Goal: Information Seeking & Learning: Learn about a topic

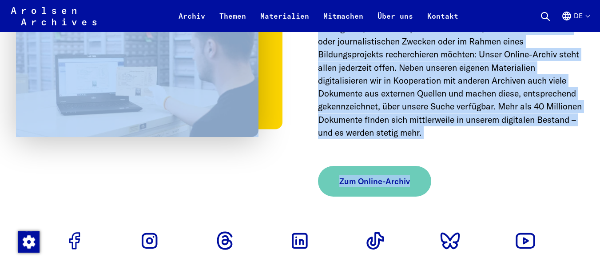
scroll to position [3658, 0]
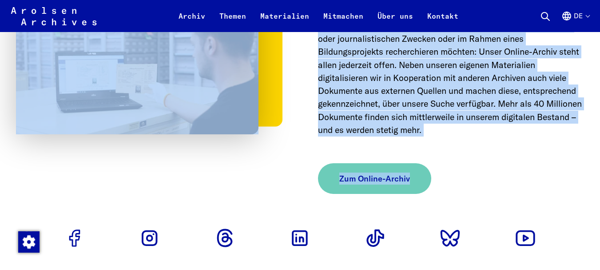
drag, startPoint x: 50, startPoint y: 88, endPoint x: 406, endPoint y: 243, distance: 388.5
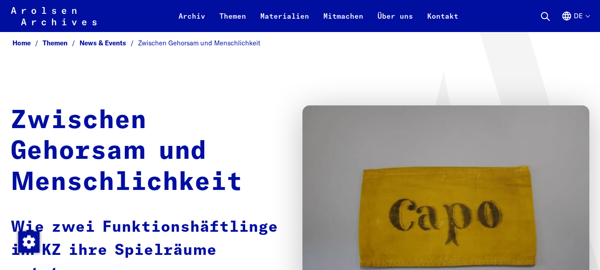
scroll to position [0, 0]
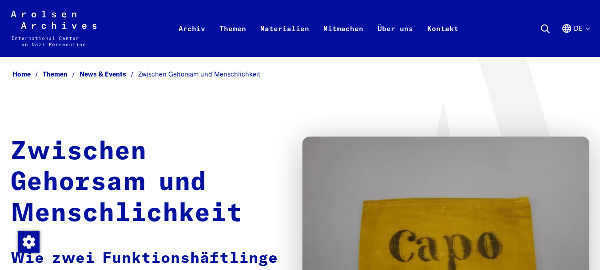
drag, startPoint x: 26, startPoint y: 117, endPoint x: 23, endPoint y: 125, distance: 8.6
click at [23, 126] on div "Home Themen News & Events Zwischen Gehorsam und Menschlichkeit Zwischen Gehorsa…" at bounding box center [300, 224] width 579 height 314
click at [36, 121] on div "Home Themen News & Events Zwischen Gehorsam und Menschlichkeit Zwischen Gehorsa…" at bounding box center [300, 224] width 579 height 314
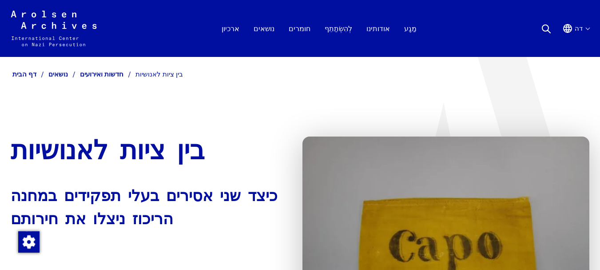
drag, startPoint x: 36, startPoint y: 2, endPoint x: 230, endPoint y: 121, distance: 226.9
click at [230, 121] on div "דף הבית נושאים חדשות ואירועים בין ציות לאנושיות בין ציות לאנושיות כיצד שני אסיר…" at bounding box center [300, 224] width 579 height 314
click at [6, 153] on div "דף הבית נושאים חדשות ואירועים בין ציות לאנושיות בין ציות לאנושיות כיצד שני אסיר…" at bounding box center [300, 225] width 600 height 336
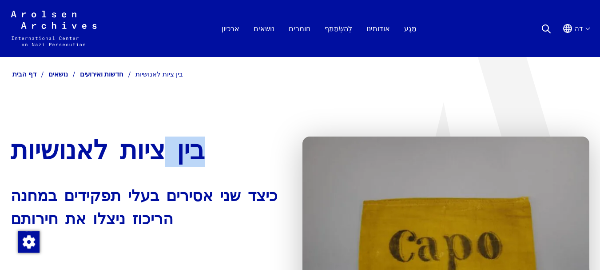
click at [7, 155] on div "דף הבית נושאים חדשות ואירועים בין ציות לאנושיות בין ציות לאנושיות כיצד שני אסיר…" at bounding box center [300, 225] width 600 height 336
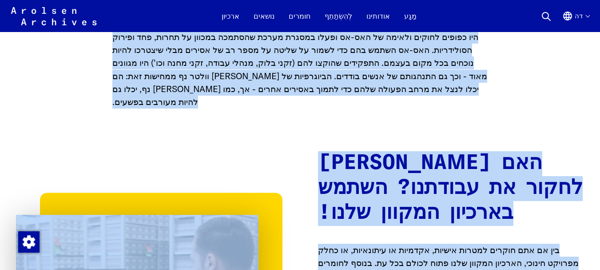
scroll to position [3197, 0]
